Goal: Transaction & Acquisition: Purchase product/service

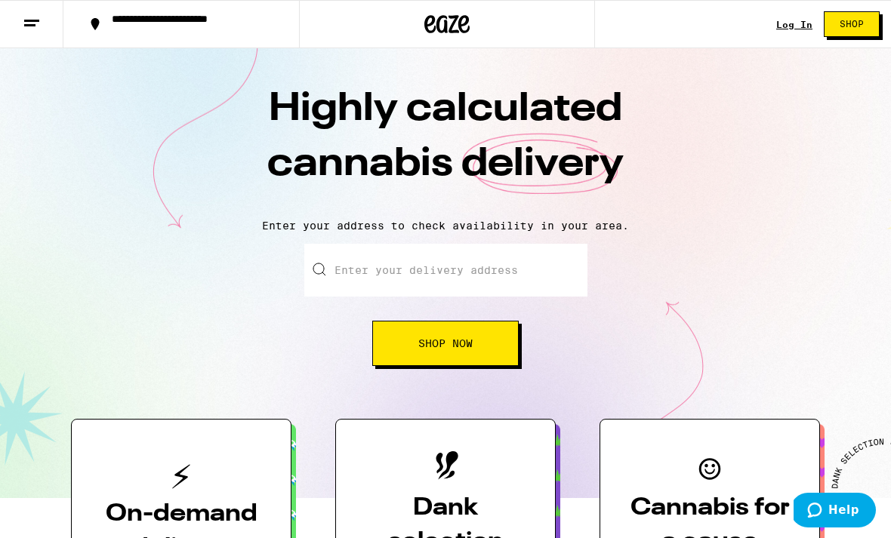
click at [791, 25] on div "Log In" at bounding box center [794, 25] width 36 height 10
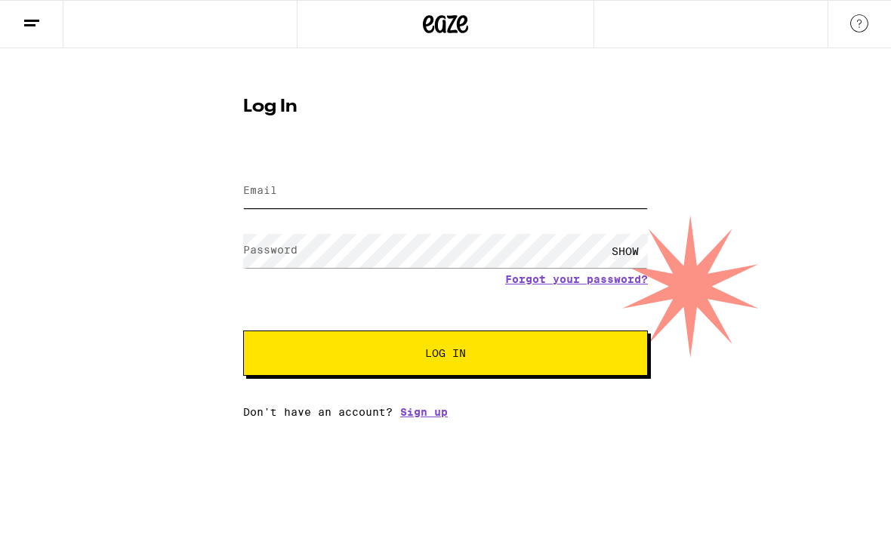
click at [626, 198] on input "Email" at bounding box center [445, 191] width 405 height 34
type input "[EMAIL_ADDRESS][DOMAIN_NAME]"
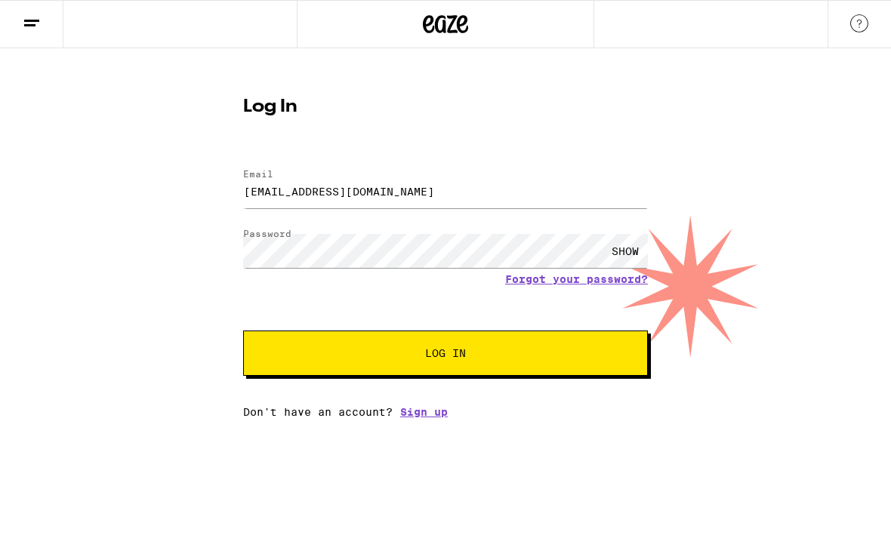
click at [445, 356] on button "Log In" at bounding box center [445, 353] width 405 height 45
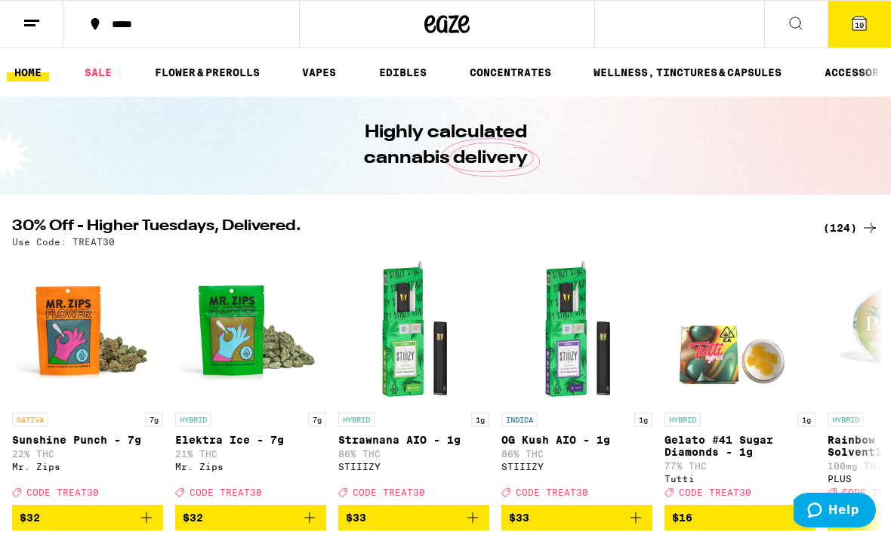
click at [865, 24] on icon at bounding box center [859, 24] width 14 height 14
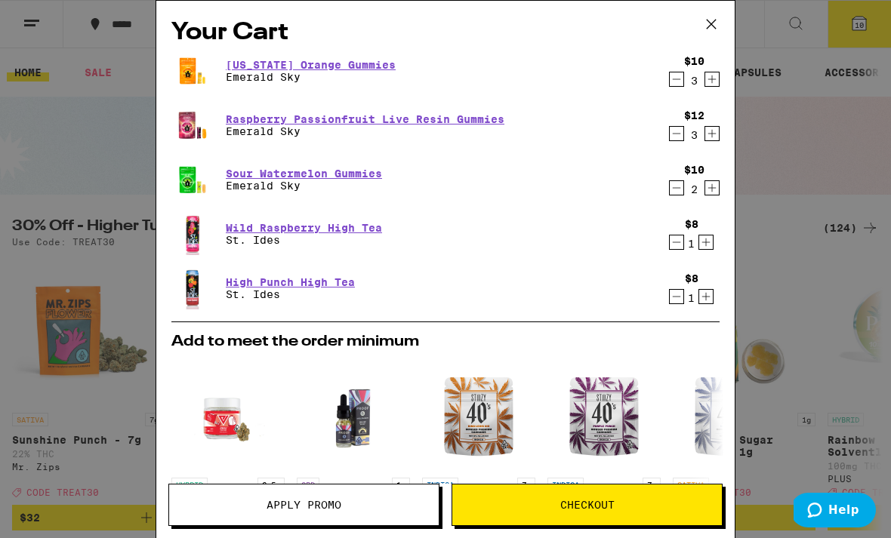
click at [715, 193] on icon "Increment" at bounding box center [712, 188] width 14 height 18
click at [718, 187] on icon "Increment" at bounding box center [712, 188] width 14 height 18
click at [720, 137] on button "Increment" at bounding box center [711, 133] width 15 height 15
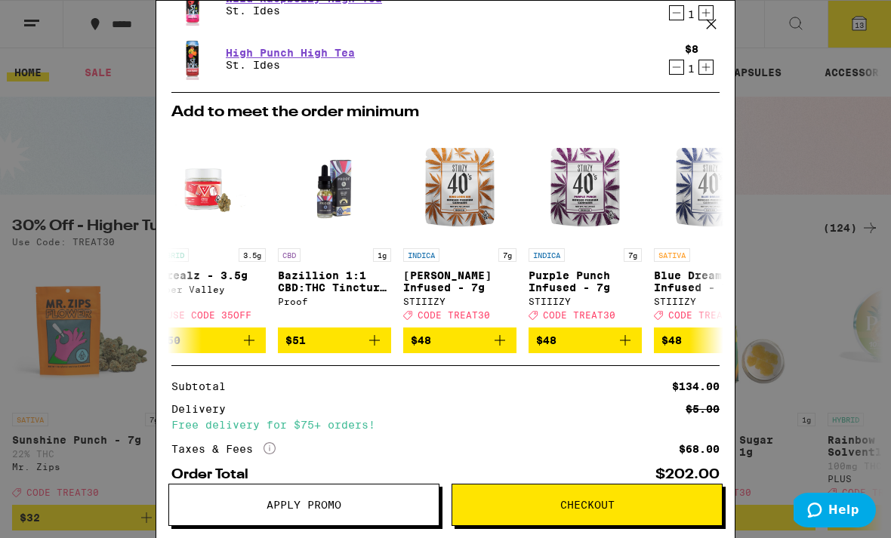
scroll to position [231, 0]
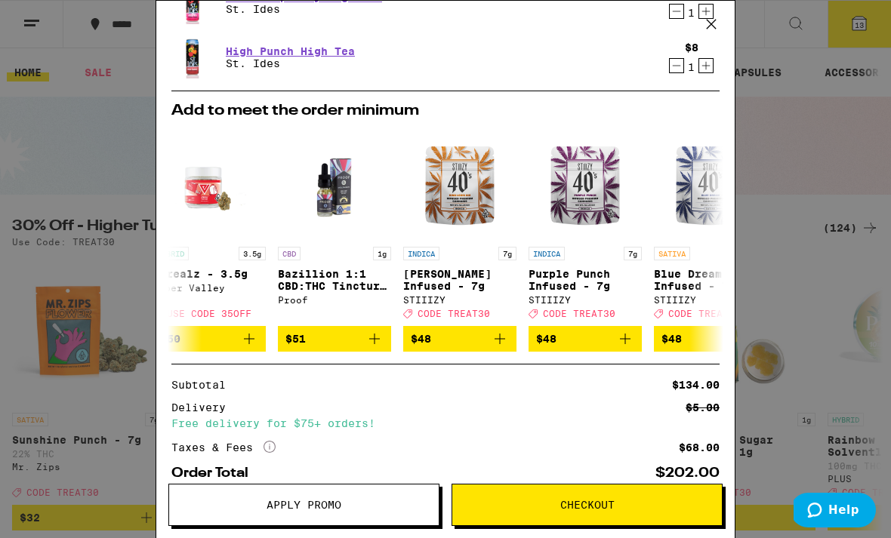
click at [346, 515] on button "Apply Promo" at bounding box center [303, 505] width 271 height 42
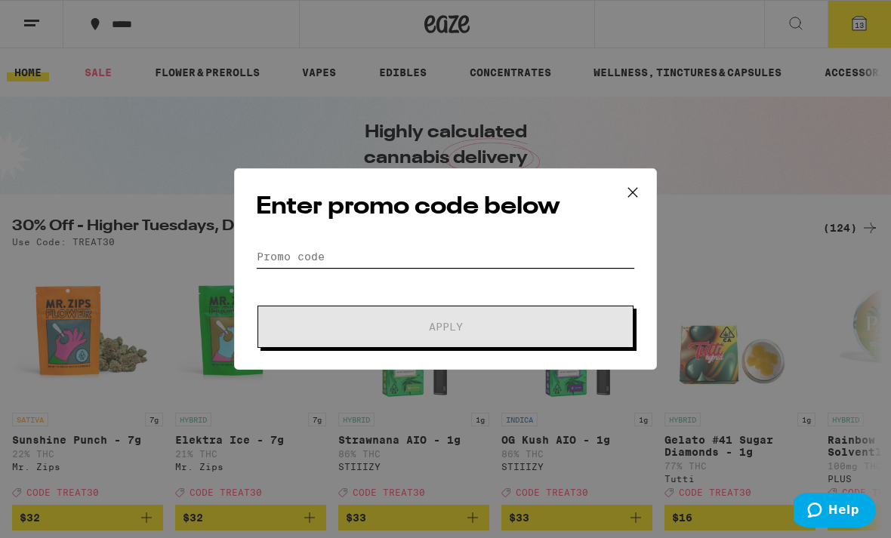
click at [376, 257] on input "Promo Code" at bounding box center [445, 256] width 379 height 23
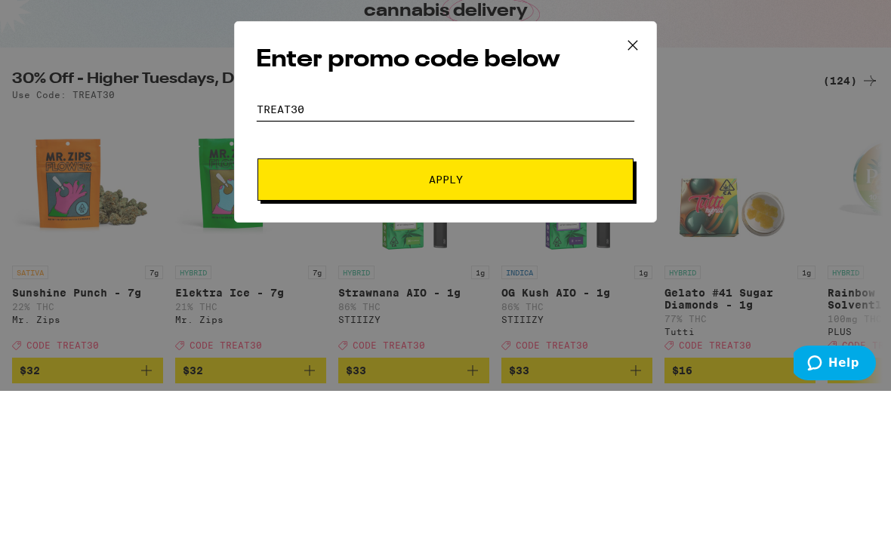
type input "Treat30"
click at [542, 322] on span "Apply" at bounding box center [446, 327] width 272 height 11
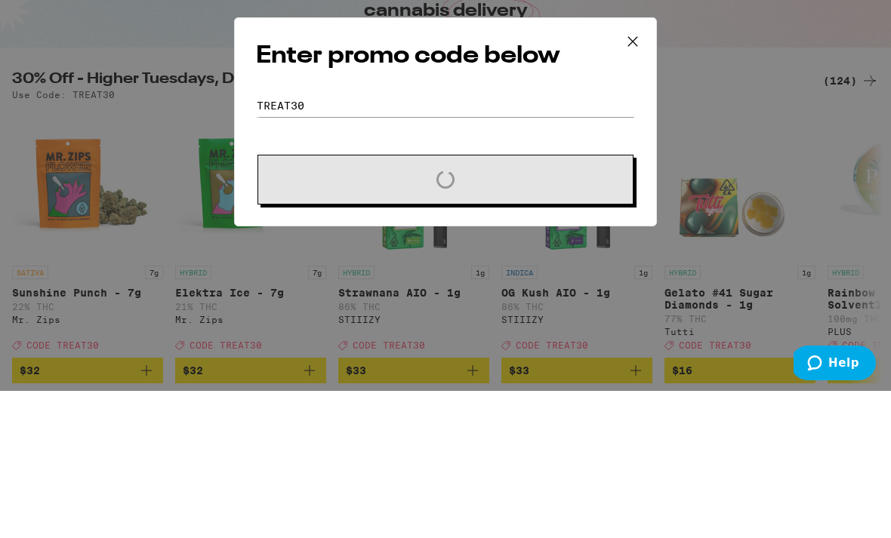
scroll to position [147, 0]
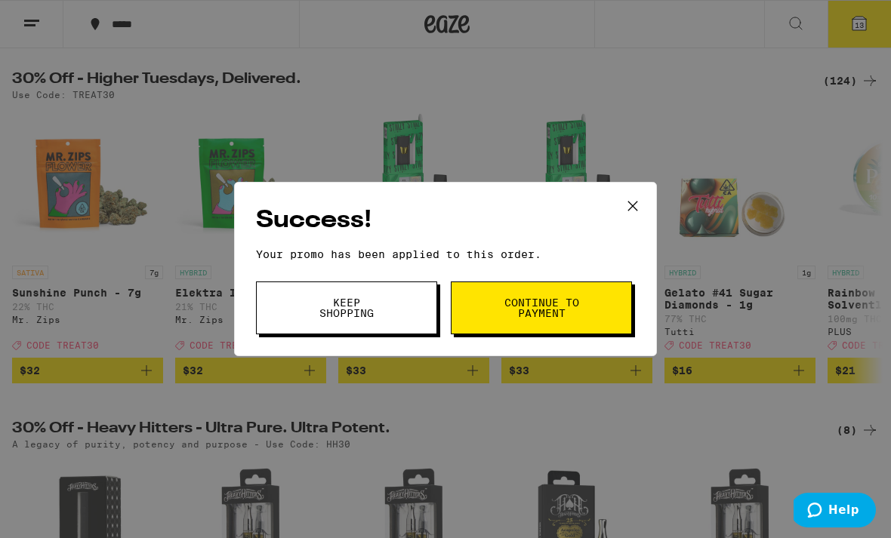
click at [371, 308] on span "Keep Shopping" at bounding box center [346, 307] width 77 height 21
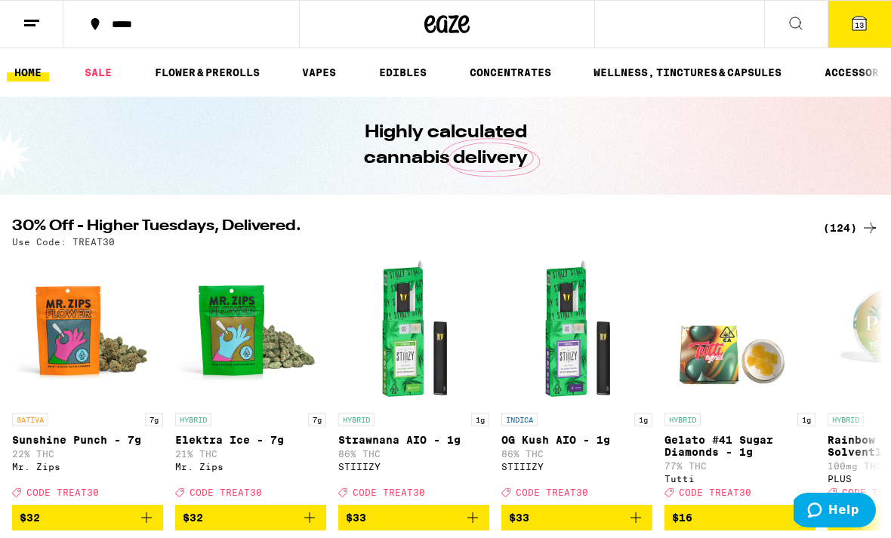
click at [862, 28] on span "13" at bounding box center [859, 24] width 9 height 9
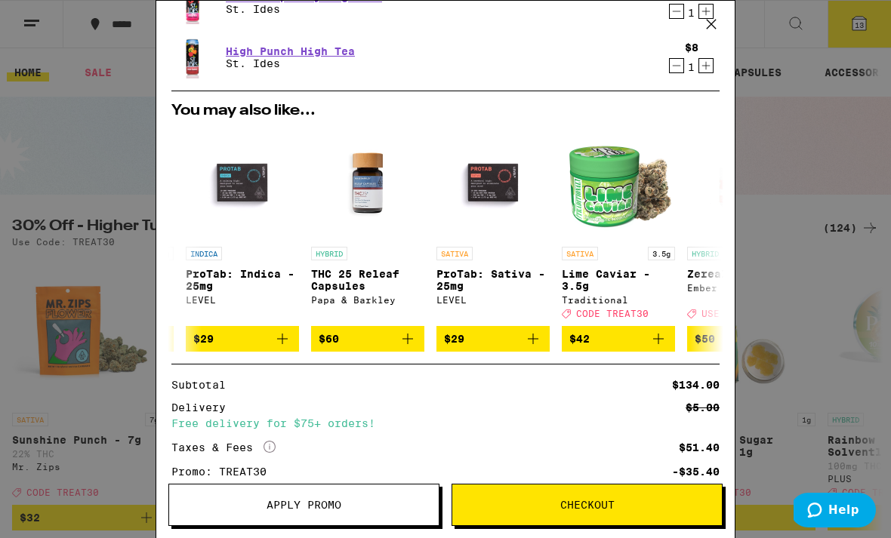
scroll to position [0, 362]
click at [636, 507] on span "Checkout" at bounding box center [587, 505] width 270 height 11
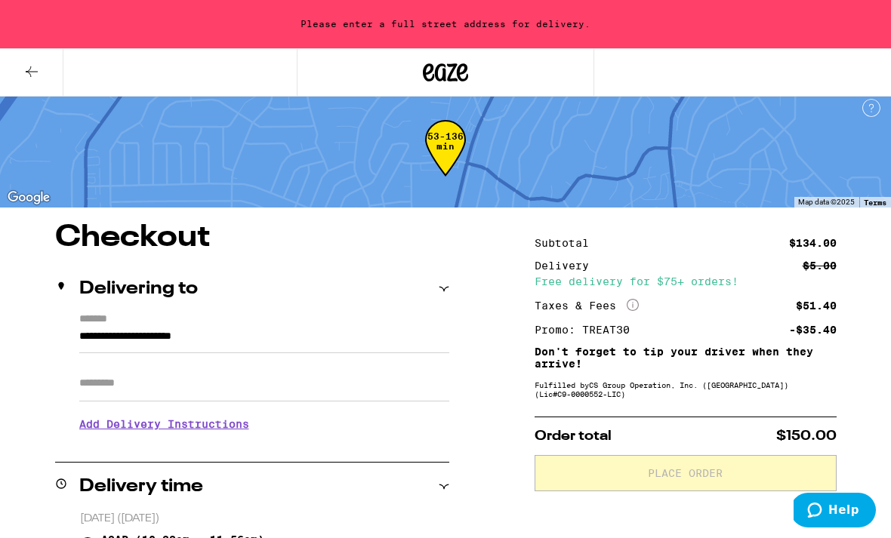
scroll to position [8, 0]
